Goal: Task Accomplishment & Management: Use online tool/utility

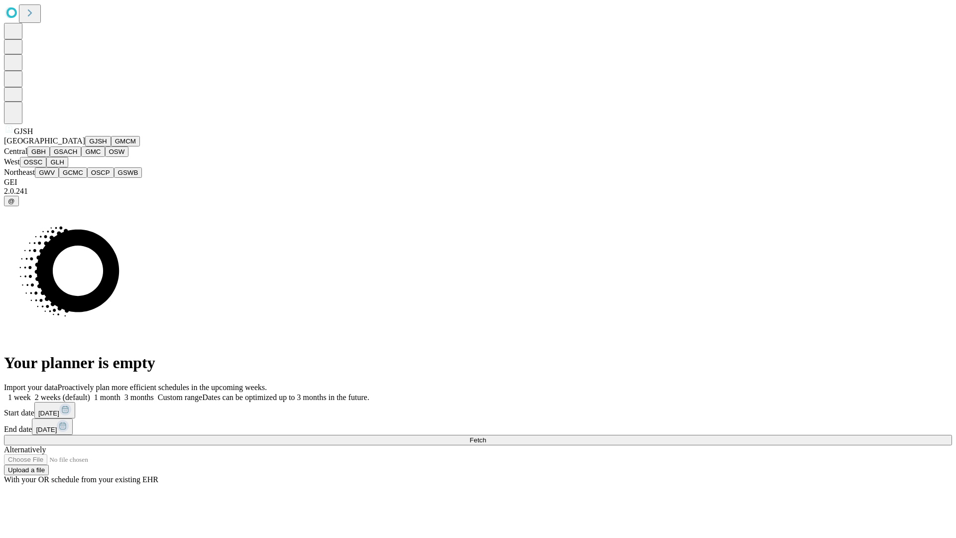
click at [85, 146] on button "GJSH" at bounding box center [98, 141] width 26 height 10
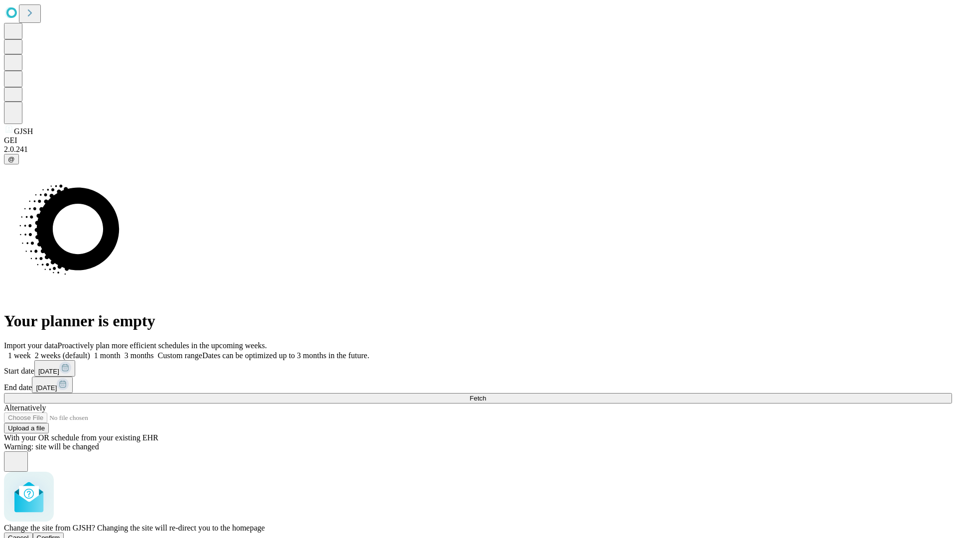
click at [60, 534] on span "Confirm" at bounding box center [48, 537] width 23 height 7
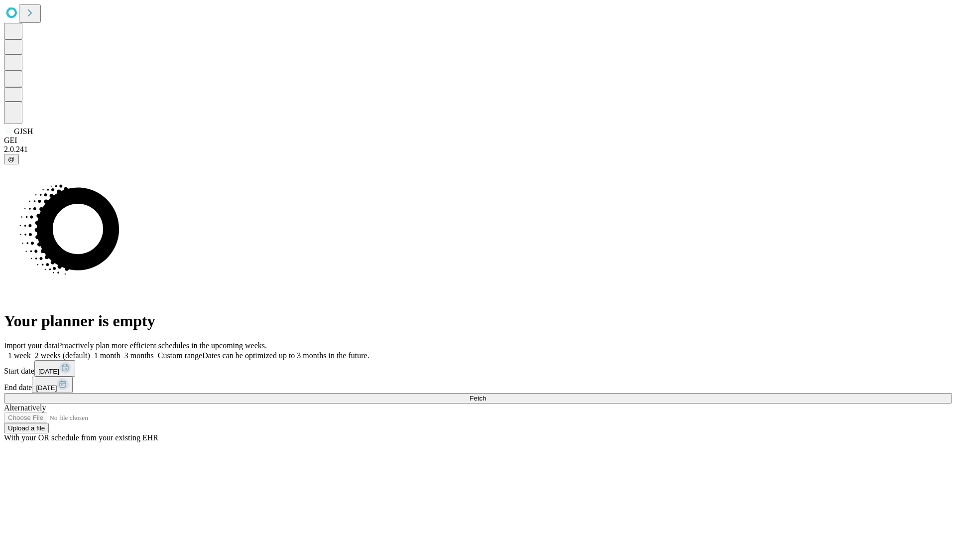
click at [31, 351] on label "1 week" at bounding box center [17, 355] width 27 height 8
click at [486, 394] on span "Fetch" at bounding box center [477, 397] width 16 height 7
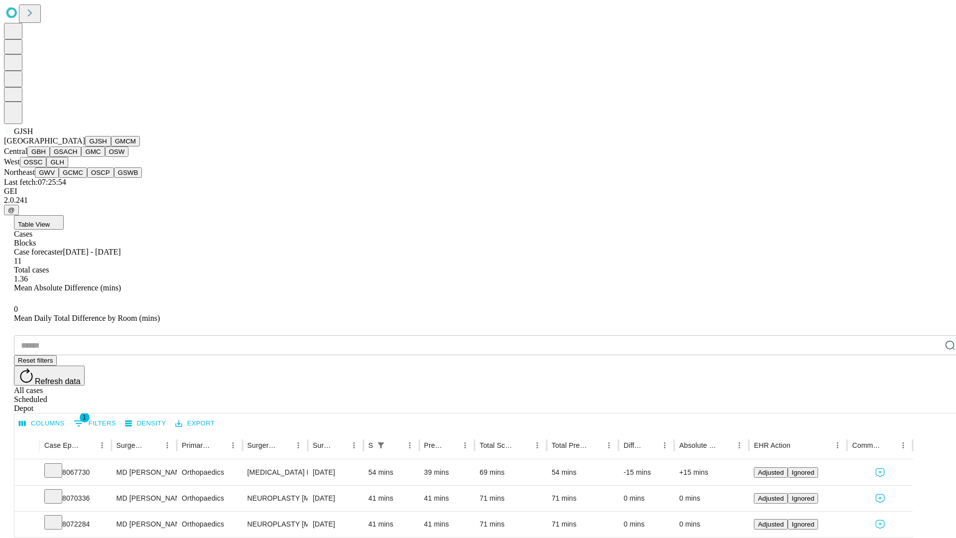
click at [111, 146] on button "GMCM" at bounding box center [125, 141] width 29 height 10
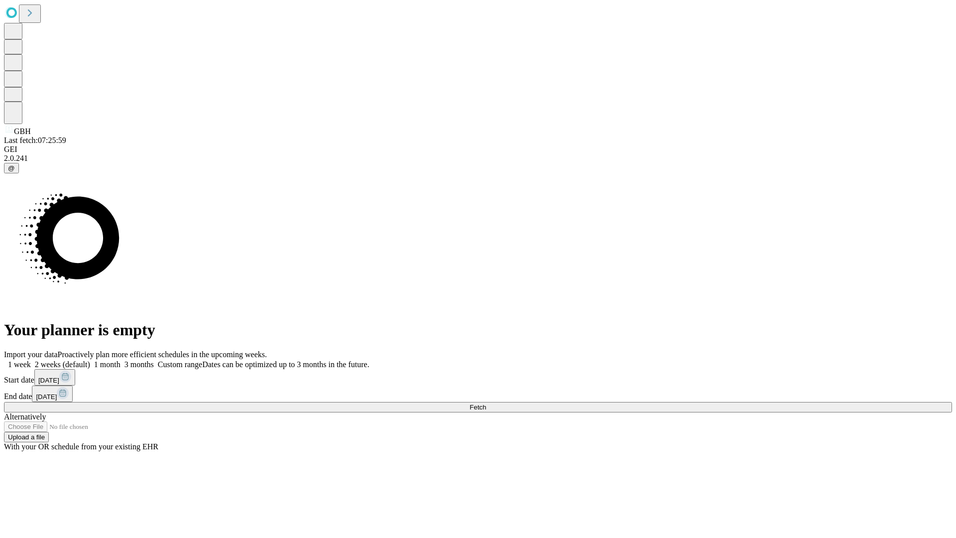
click at [31, 360] on label "1 week" at bounding box center [17, 364] width 27 height 8
click at [486, 403] on span "Fetch" at bounding box center [477, 406] width 16 height 7
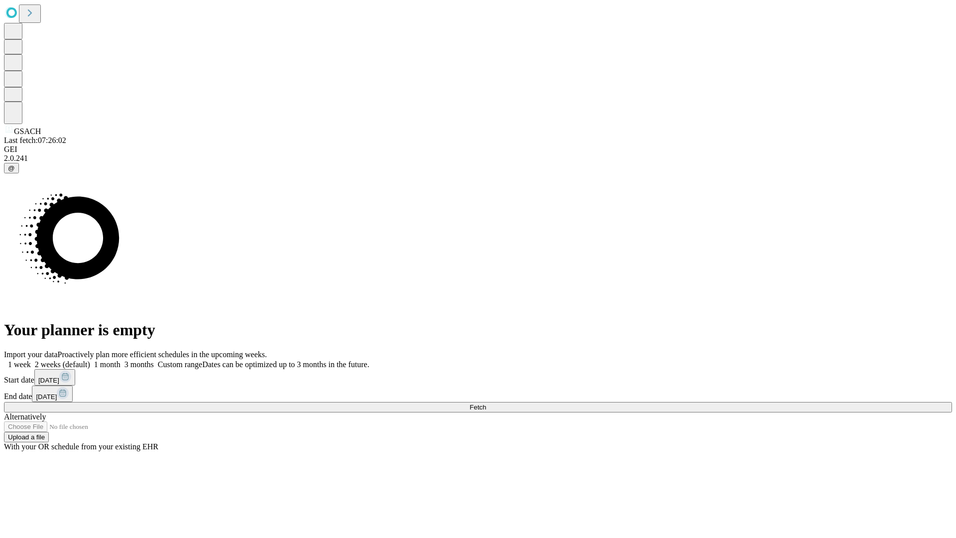
click at [31, 360] on label "1 week" at bounding box center [17, 364] width 27 height 8
click at [486, 403] on span "Fetch" at bounding box center [477, 406] width 16 height 7
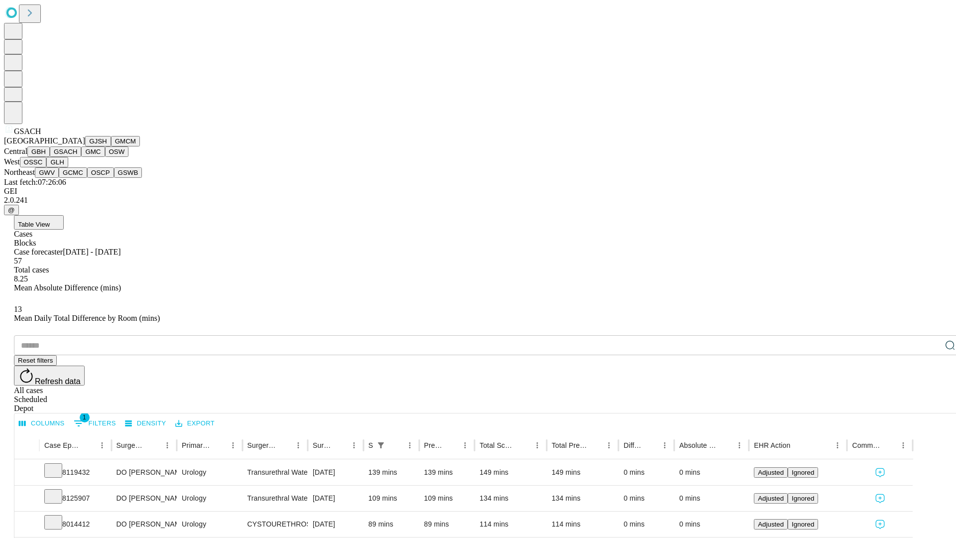
click at [81, 157] on button "GMC" at bounding box center [92, 151] width 23 height 10
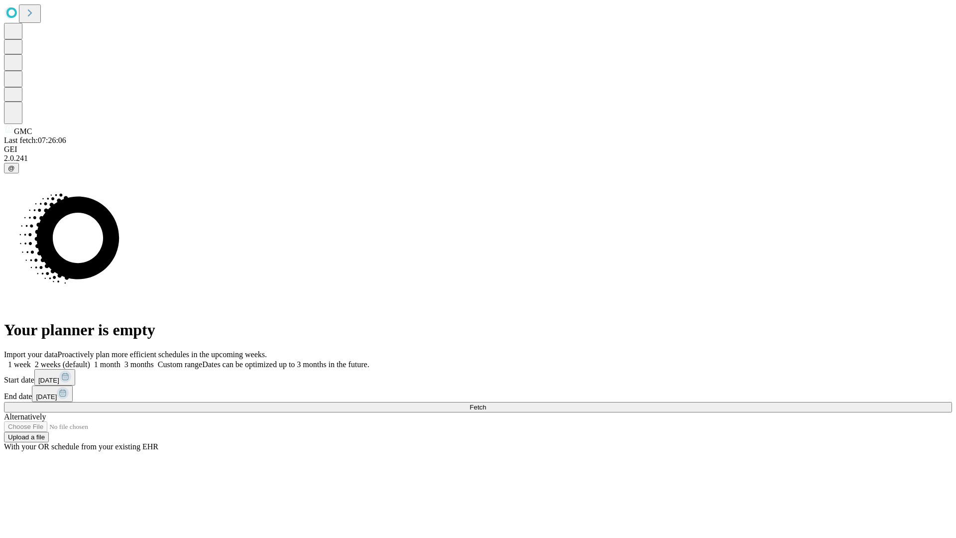
click at [31, 360] on label "1 week" at bounding box center [17, 364] width 27 height 8
click at [486, 403] on span "Fetch" at bounding box center [477, 406] width 16 height 7
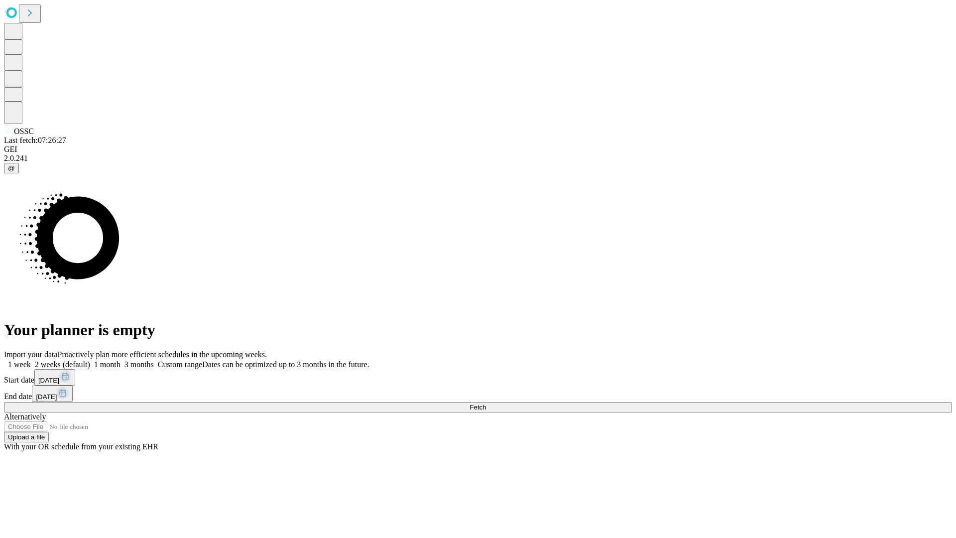
click at [31, 360] on label "1 week" at bounding box center [17, 364] width 27 height 8
click at [486, 403] on span "Fetch" at bounding box center [477, 406] width 16 height 7
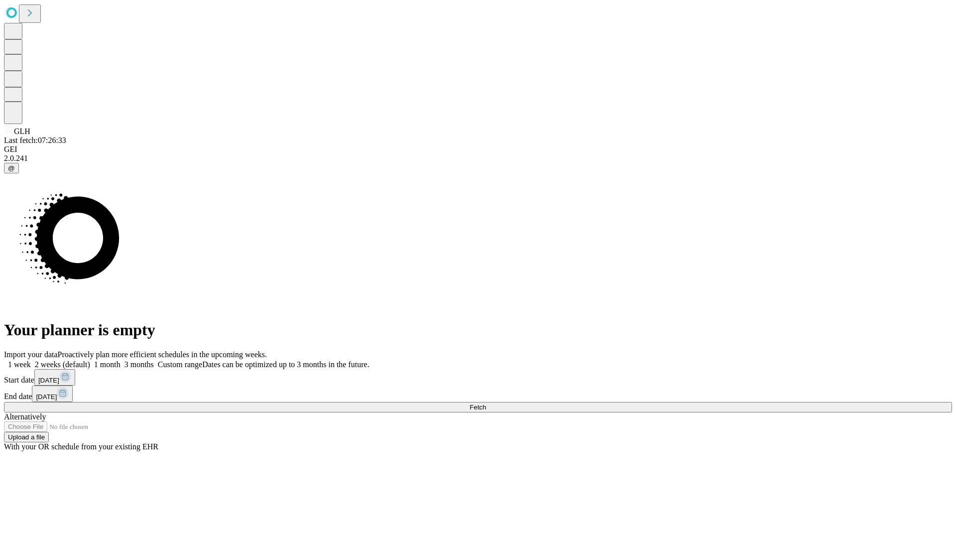
click at [31, 360] on label "1 week" at bounding box center [17, 364] width 27 height 8
click at [486, 403] on span "Fetch" at bounding box center [477, 406] width 16 height 7
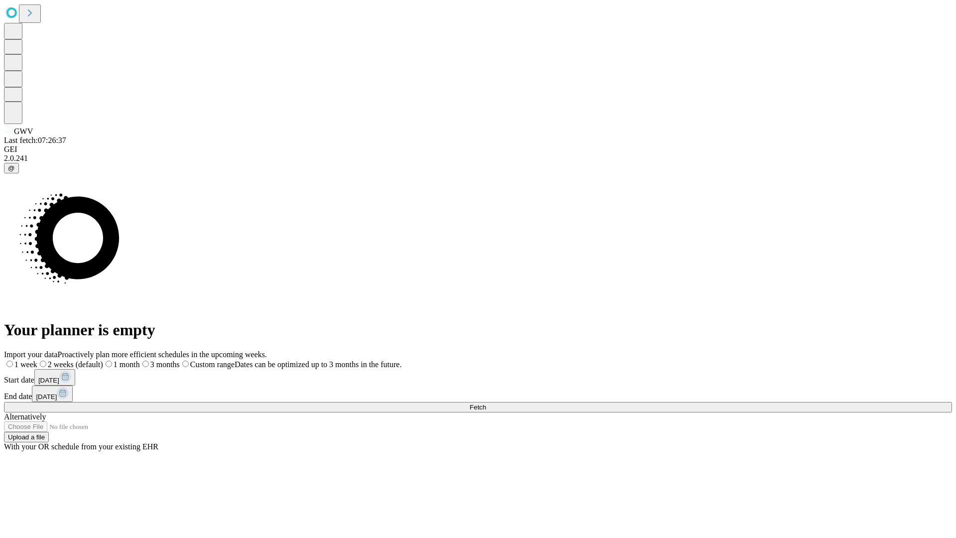
click at [486, 403] on span "Fetch" at bounding box center [477, 406] width 16 height 7
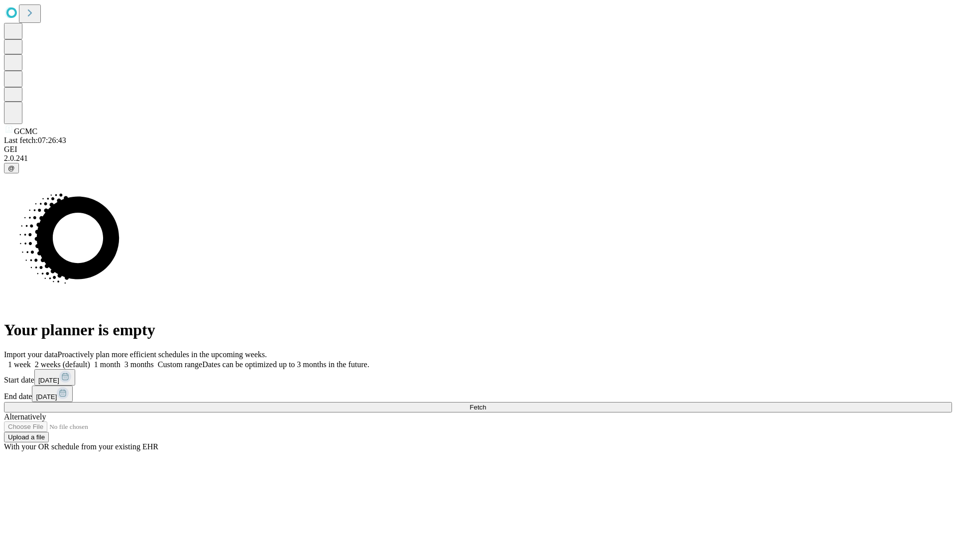
click at [31, 360] on label "1 week" at bounding box center [17, 364] width 27 height 8
click at [486, 403] on span "Fetch" at bounding box center [477, 406] width 16 height 7
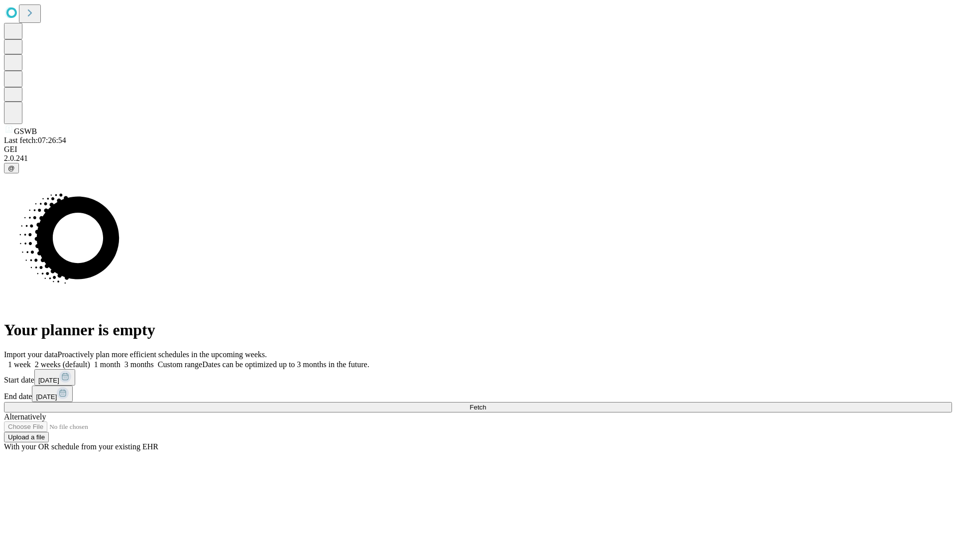
click at [31, 360] on label "1 week" at bounding box center [17, 364] width 27 height 8
click at [486, 403] on span "Fetch" at bounding box center [477, 406] width 16 height 7
